Goal: Navigation & Orientation: Find specific page/section

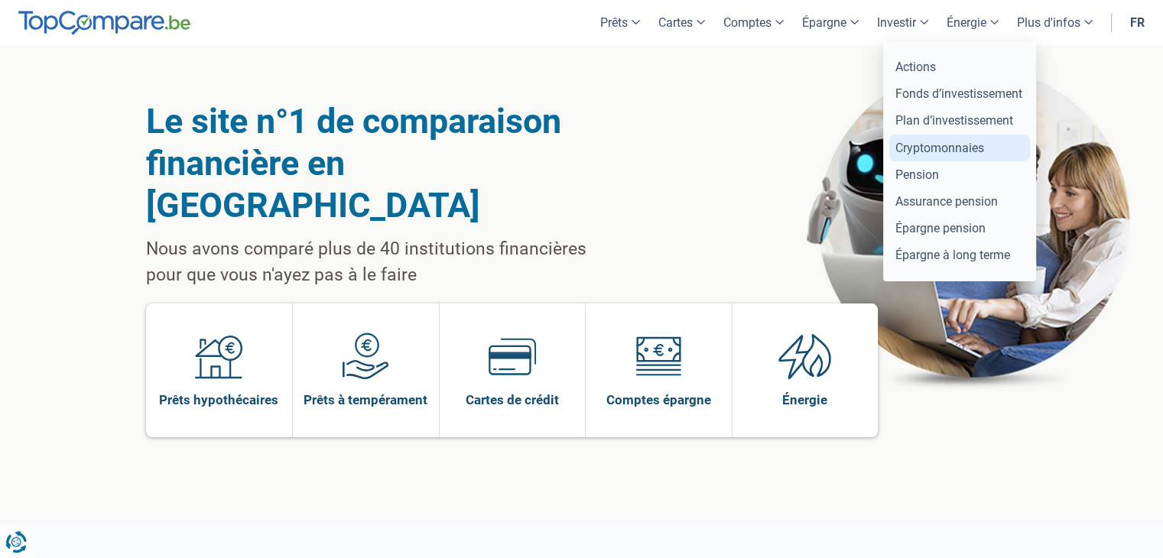
click at [937, 145] on link "Cryptomonnaies" at bounding box center [959, 148] width 141 height 27
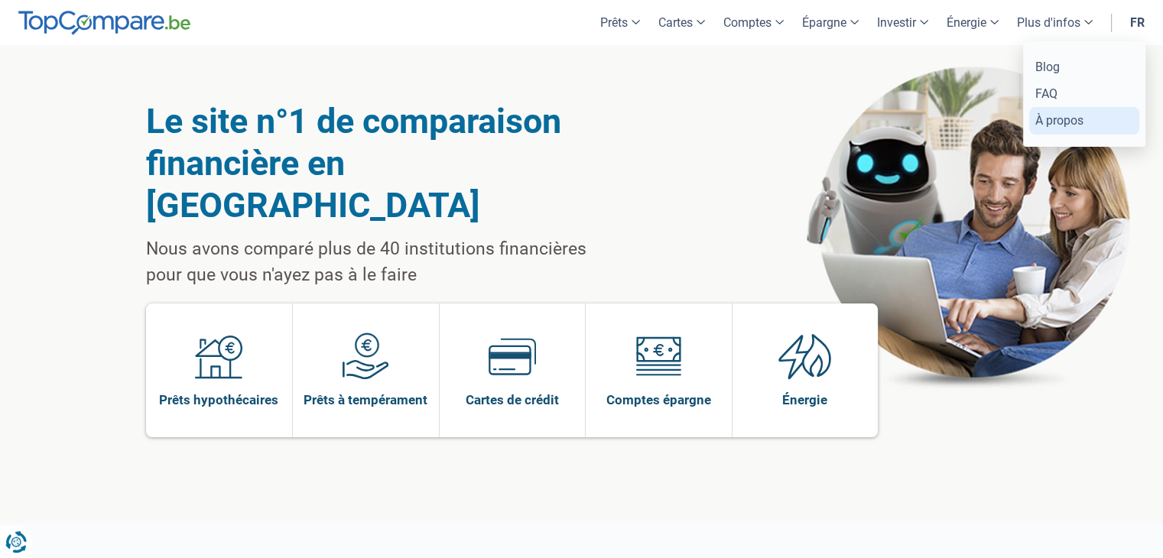
click at [1051, 119] on link "À propos" at bounding box center [1084, 120] width 110 height 27
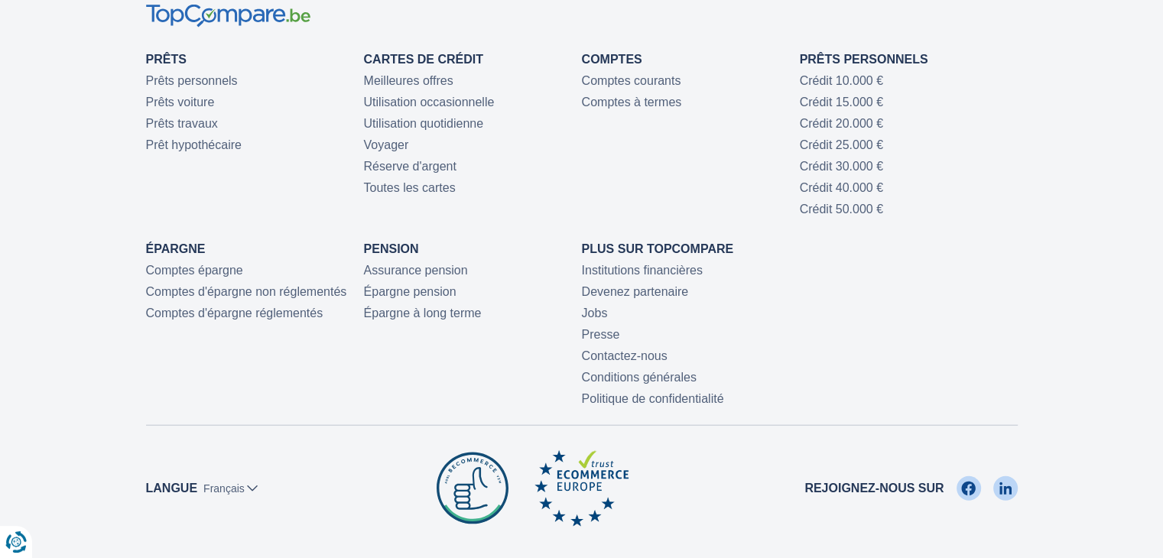
scroll to position [3517, 0]
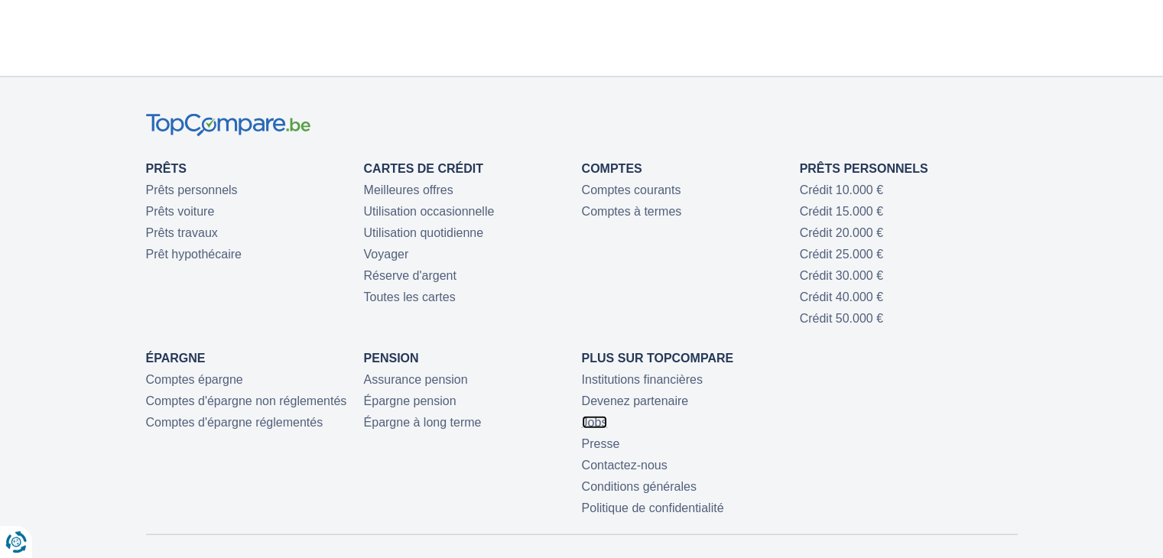
click at [603, 429] on link "Jobs" at bounding box center [595, 422] width 26 height 13
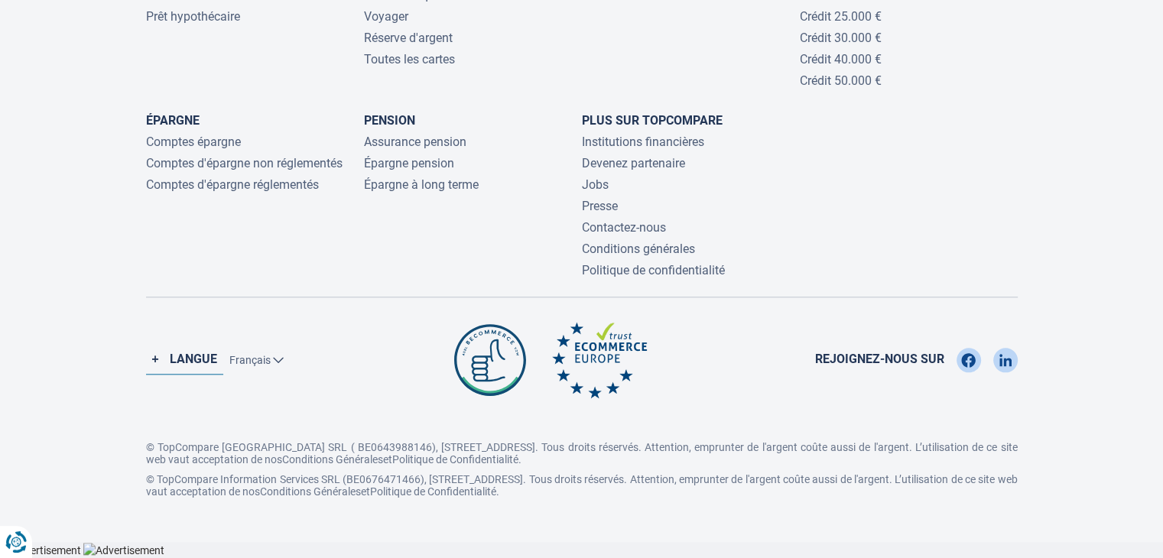
scroll to position [1545, 0]
